Goal: Find specific page/section

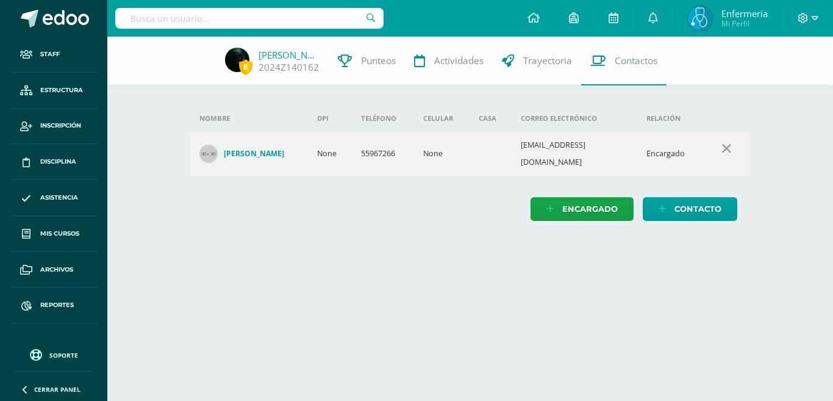
click at [324, 25] on input "text" at bounding box center [249, 18] width 268 height 21
type input "axel"
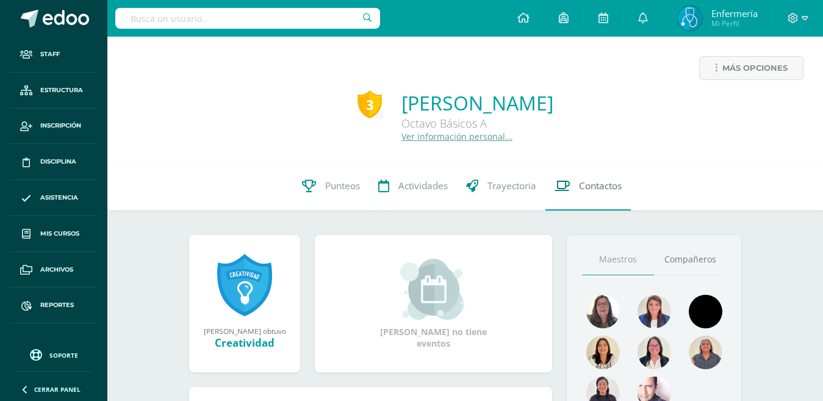
click at [600, 183] on span "Contactos" at bounding box center [600, 185] width 43 height 13
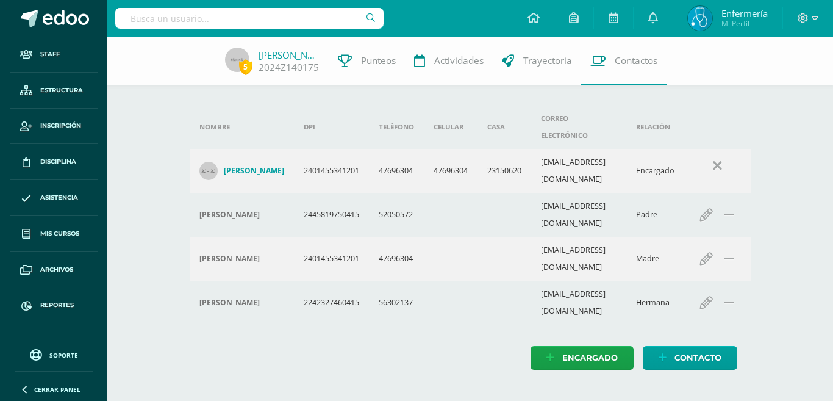
click at [443, 346] on div "Encargado Contacto" at bounding box center [471, 358] width 562 height 24
click at [243, 17] on input "text" at bounding box center [249, 18] width 268 height 21
